Goal: Use online tool/utility: Utilize a website feature to perform a specific function

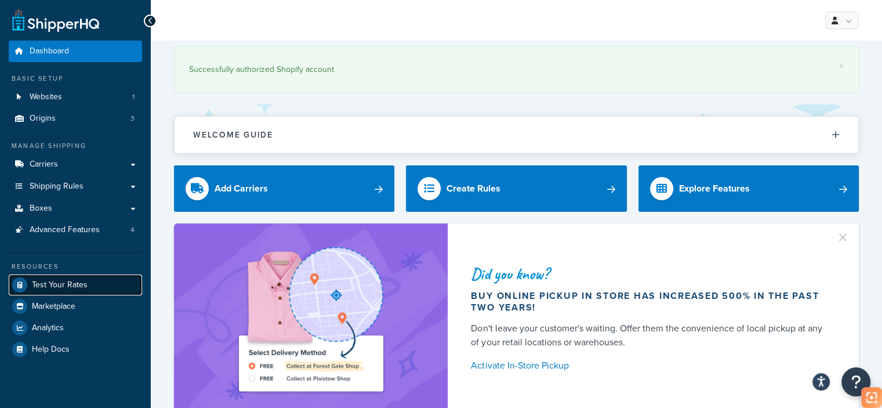
click at [81, 288] on span "Test Your Rates" at bounding box center [60, 285] width 56 height 10
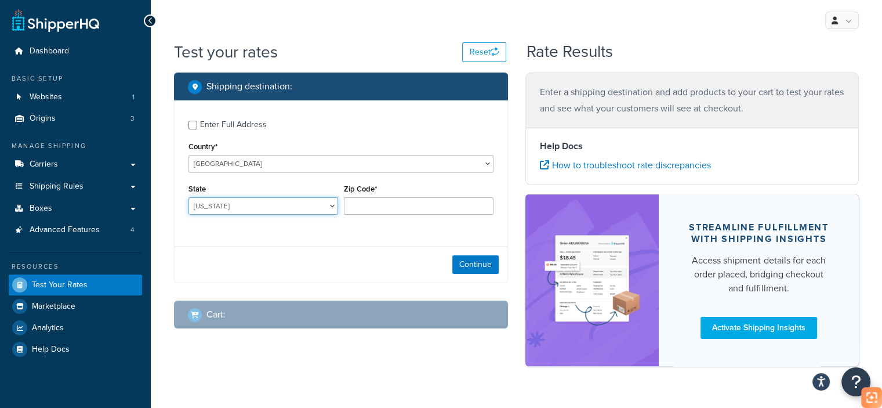
drag, startPoint x: 283, startPoint y: 207, endPoint x: 277, endPoint y: 207, distance: 6.4
click at [283, 207] on select "Alabama Alaska American Samoa Arizona Arkansas Armed Forces Americas Armed Forc…" at bounding box center [264, 205] width 150 height 17
select select "CA"
click at [189, 197] on select "Alabama Alaska American Samoa Arizona Arkansas Armed Forces Americas Armed Forc…" at bounding box center [264, 205] width 150 height 17
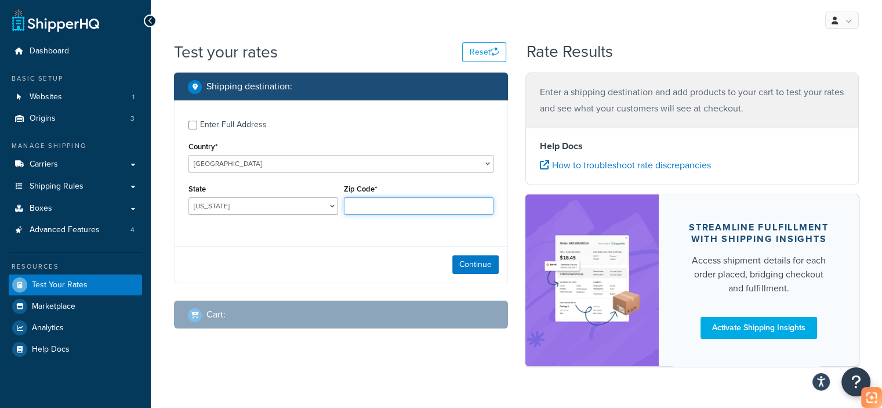
click at [401, 205] on input "Zip Code*" at bounding box center [419, 205] width 150 height 17
type input "90003"
click at [477, 266] on button "Continue" at bounding box center [475, 264] width 46 height 19
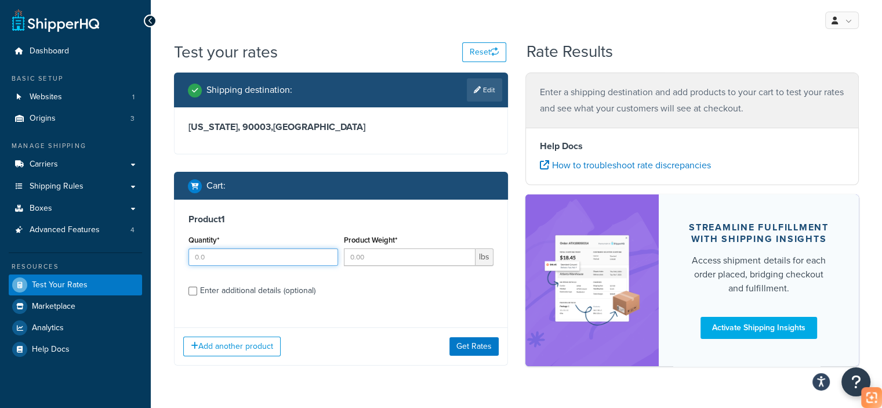
click at [258, 256] on input "Quantity*" at bounding box center [264, 256] width 150 height 17
type input "1"
click at [362, 260] on input "Product Weight*" at bounding box center [410, 256] width 132 height 17
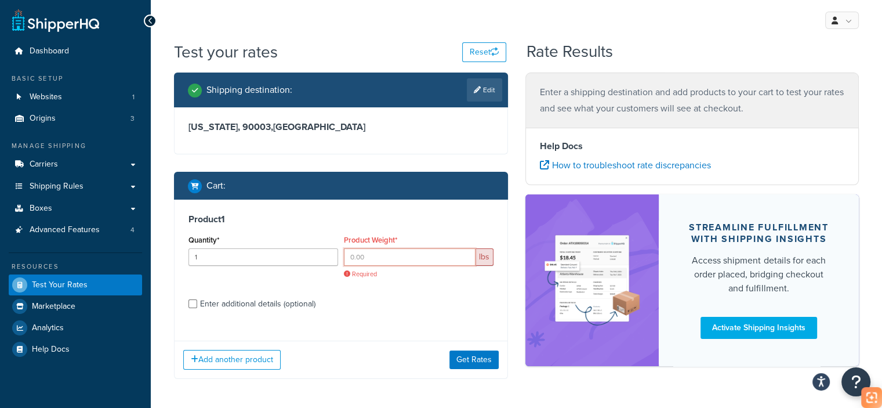
click at [399, 258] on input "Product Weight*" at bounding box center [410, 256] width 132 height 17
click at [377, 257] on input "Product Weight*" at bounding box center [410, 256] width 132 height 17
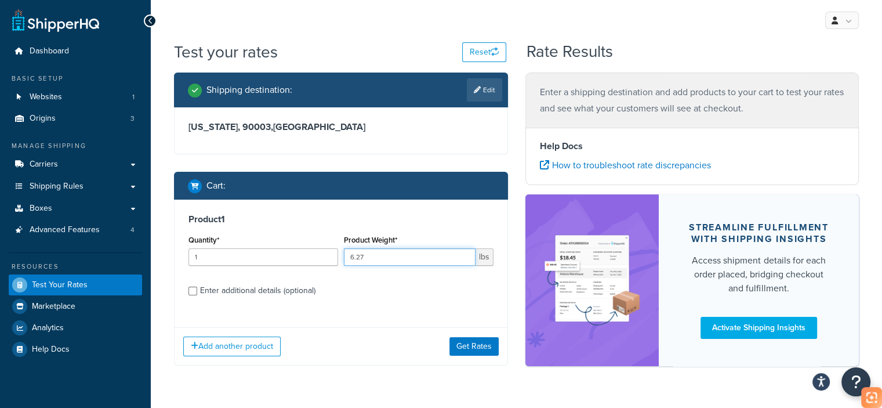
type input "6.27"
click at [265, 291] on div "Enter additional details (optional)" at bounding box center [257, 291] width 115 height 16
click at [197, 291] on input "Enter additional details (optional)" at bounding box center [193, 291] width 9 height 9
checkbox input "true"
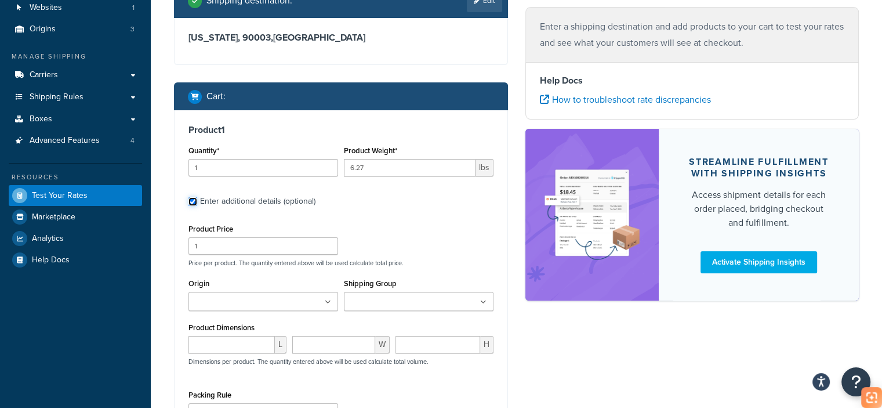
scroll to position [116, 0]
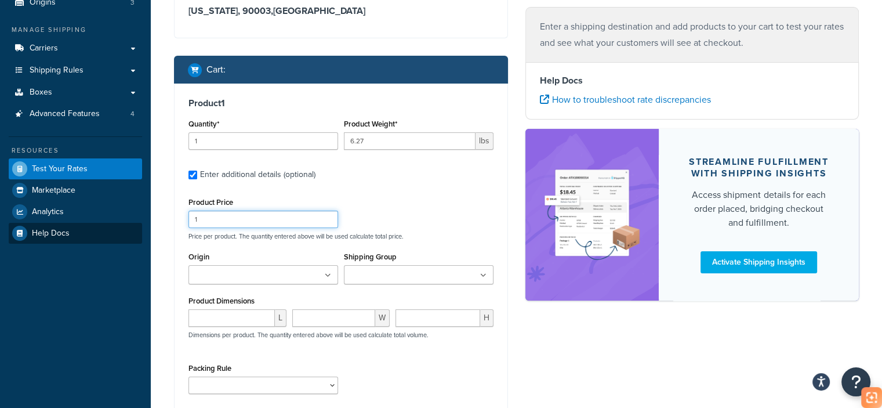
drag, startPoint x: 267, startPoint y: 222, endPoint x: 44, endPoint y: 229, distance: 222.9
click at [44, 229] on div "Dashboard Basic Setup Websites 1 Origins 3 Manage Shipping Carriers Carriers Al…" at bounding box center [441, 211] width 882 height 655
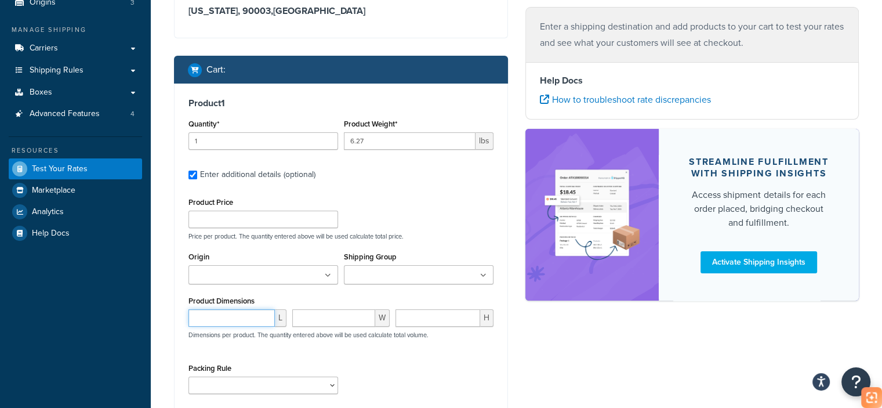
click at [260, 323] on input "number" at bounding box center [232, 317] width 86 height 17
paste input "17.72"
type input "17.72"
click at [335, 329] on div "W" at bounding box center [341, 322] width 104 height 26
click at [342, 317] on input "number" at bounding box center [334, 317] width 84 height 17
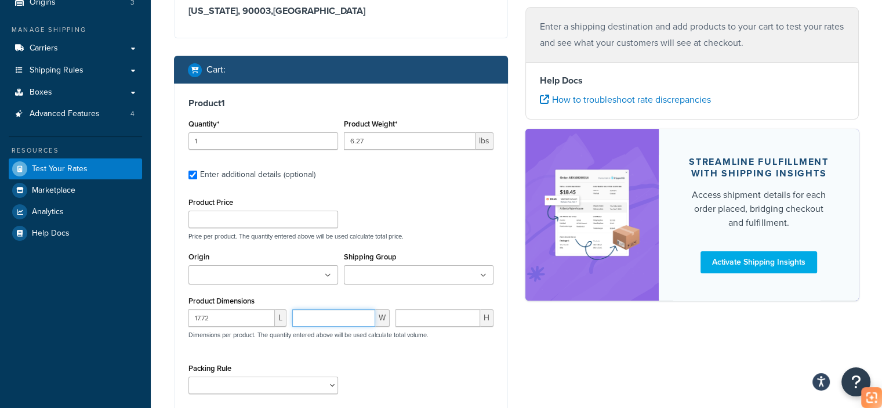
paste input "17.72"
type input "17.72"
click at [428, 319] on input "number" at bounding box center [438, 317] width 85 height 17
paste input "3.94"
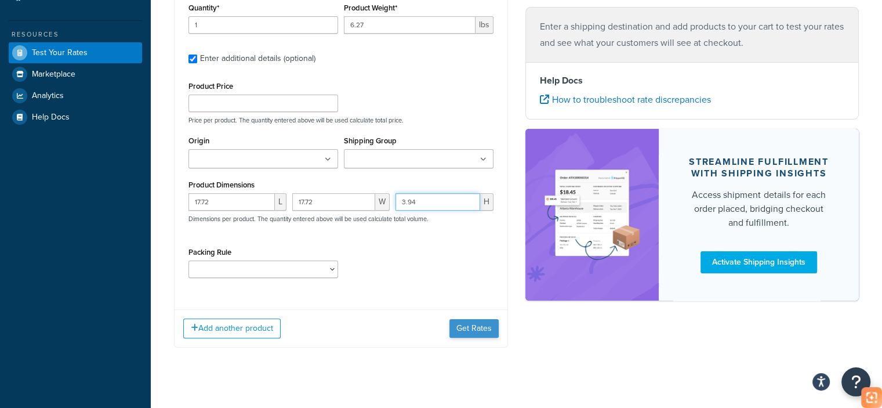
type input "3.94"
click at [476, 330] on button "Get Rates" at bounding box center [474, 328] width 49 height 19
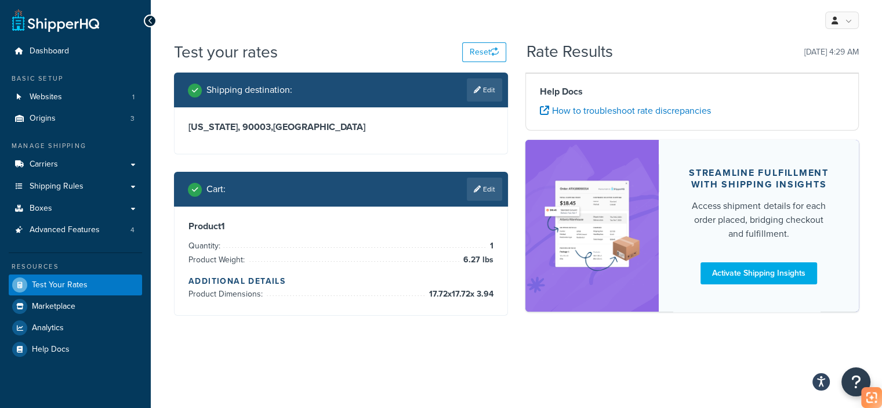
scroll to position [0, 0]
